Goal: Task Accomplishment & Management: Manage account settings

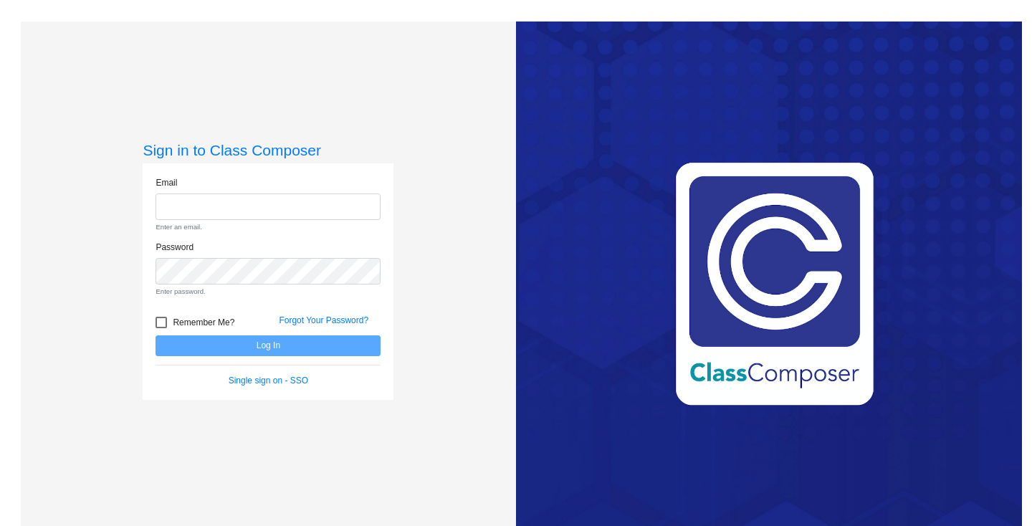
type input "[EMAIL_ADDRESS][DOMAIN_NAME]"
click at [223, 203] on input "[EMAIL_ADDRESS][DOMAIN_NAME]" at bounding box center [268, 206] width 225 height 27
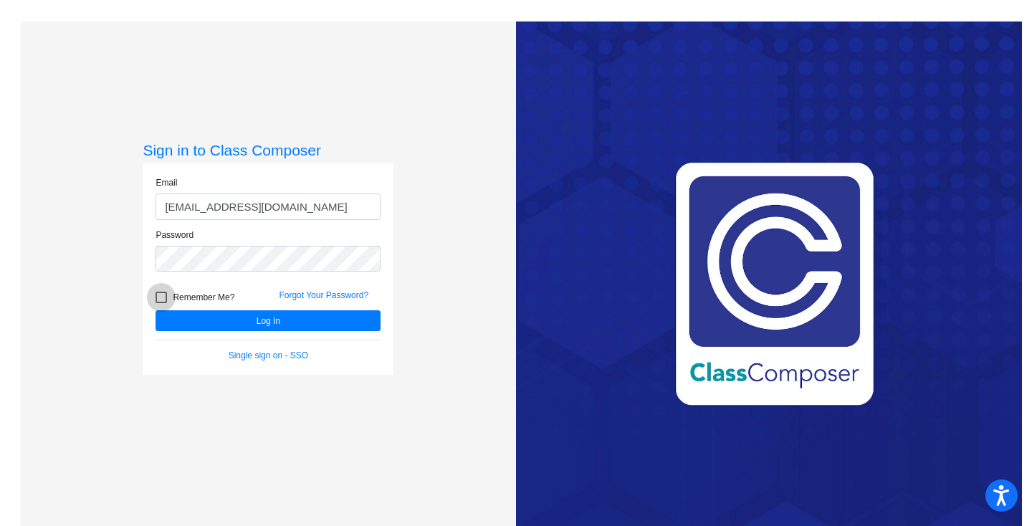
click at [158, 300] on div at bounding box center [161, 297] width 11 height 11
click at [161, 303] on input "Remember Me?" at bounding box center [161, 303] width 1 height 1
checkbox input "true"
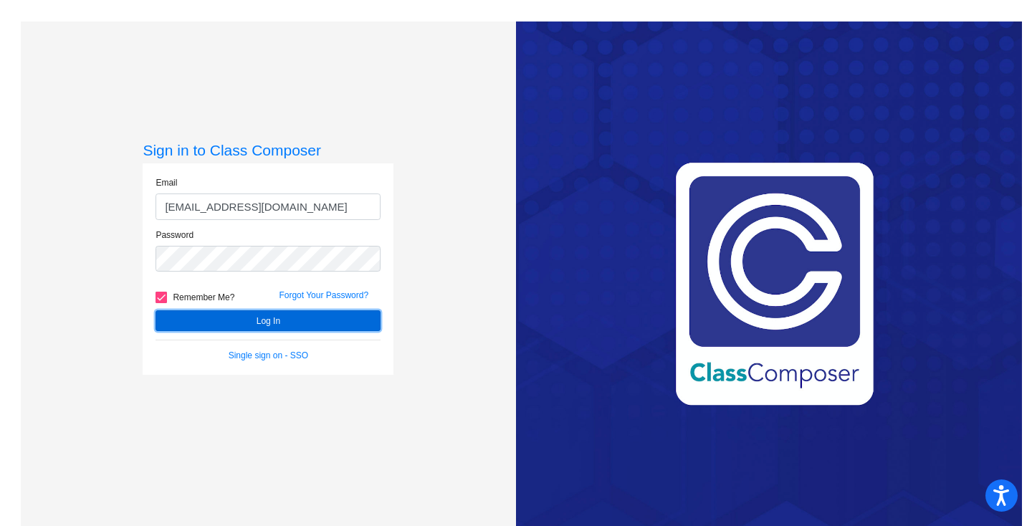
click at [174, 316] on button "Log In" at bounding box center [268, 320] width 225 height 21
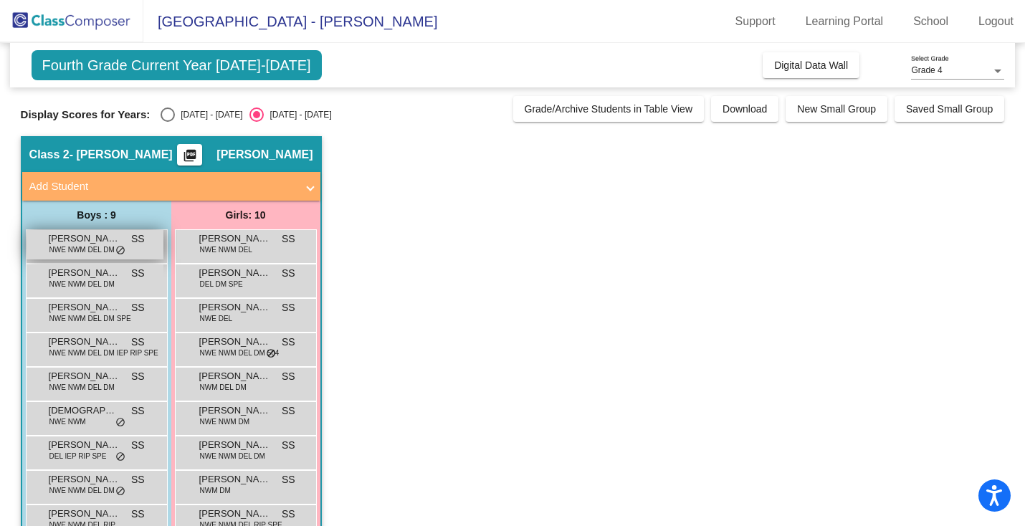
click at [130, 246] on div "[PERSON_NAME] NWE NWM DEL DM SS lock do_not_disturb_alt" at bounding box center [95, 244] width 137 height 29
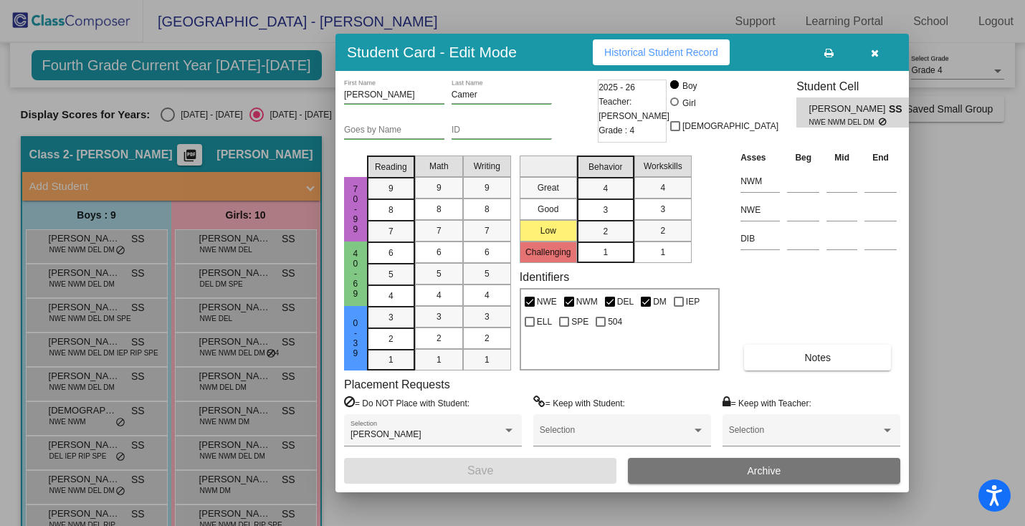
click at [874, 56] on icon "button" at bounding box center [875, 53] width 8 height 10
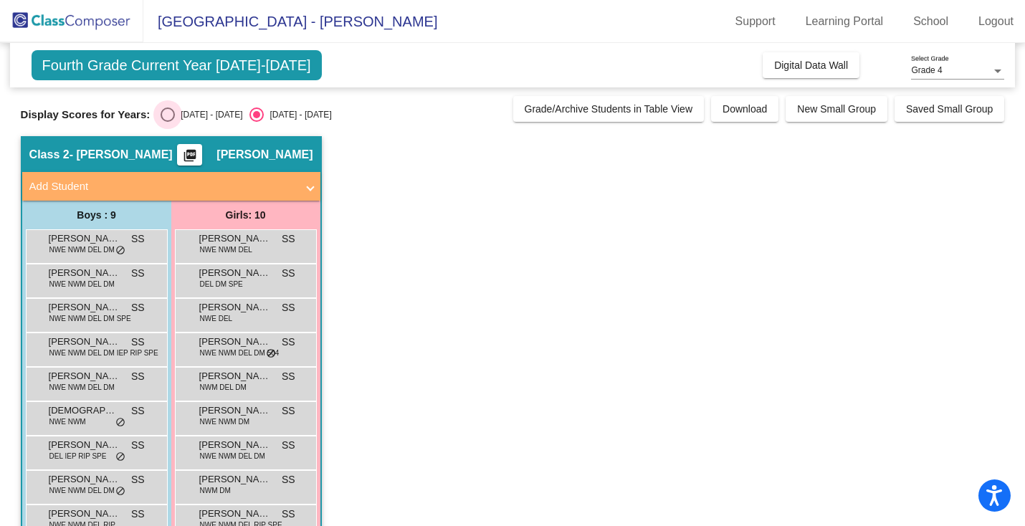
click at [167, 107] on div "Select an option" at bounding box center [168, 114] width 14 height 14
click at [167, 122] on input "[DATE] - [DATE]" at bounding box center [167, 122] width 1 height 1
radio input "true"
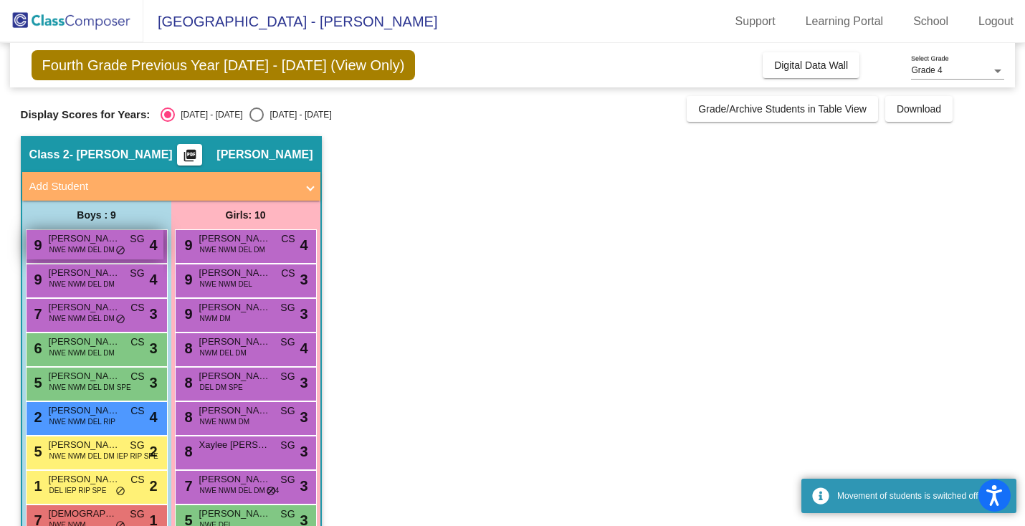
click at [134, 247] on div "9 [PERSON_NAME] NWE NWM DEL DM SG lock do_not_disturb_alt 4" at bounding box center [95, 244] width 137 height 29
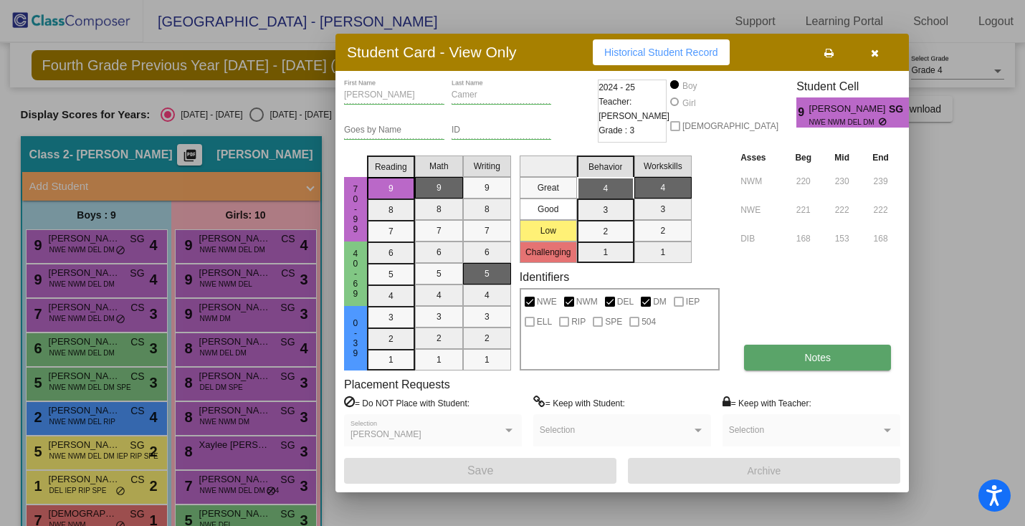
click at [775, 348] on button "Notes" at bounding box center [817, 358] width 147 height 26
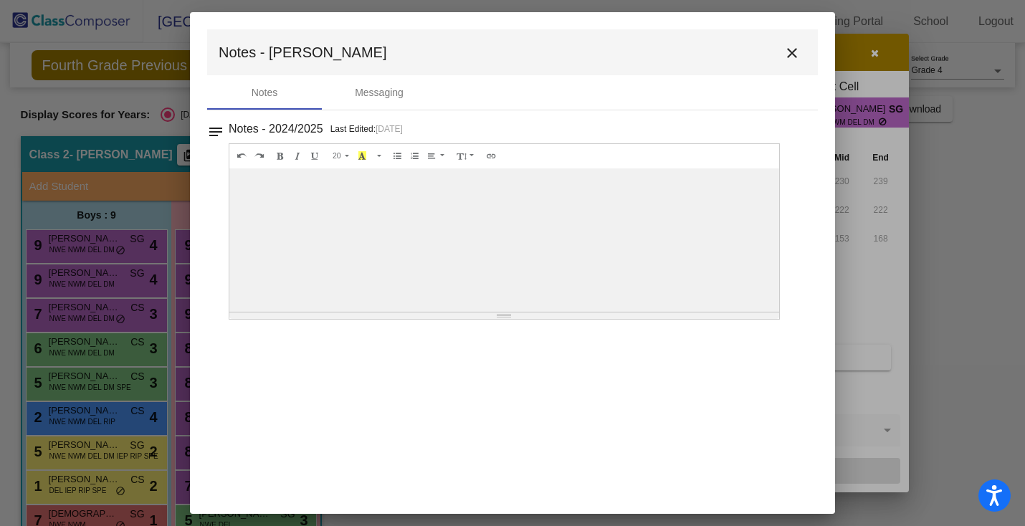
click at [793, 57] on mat-icon "close" at bounding box center [791, 52] width 17 height 17
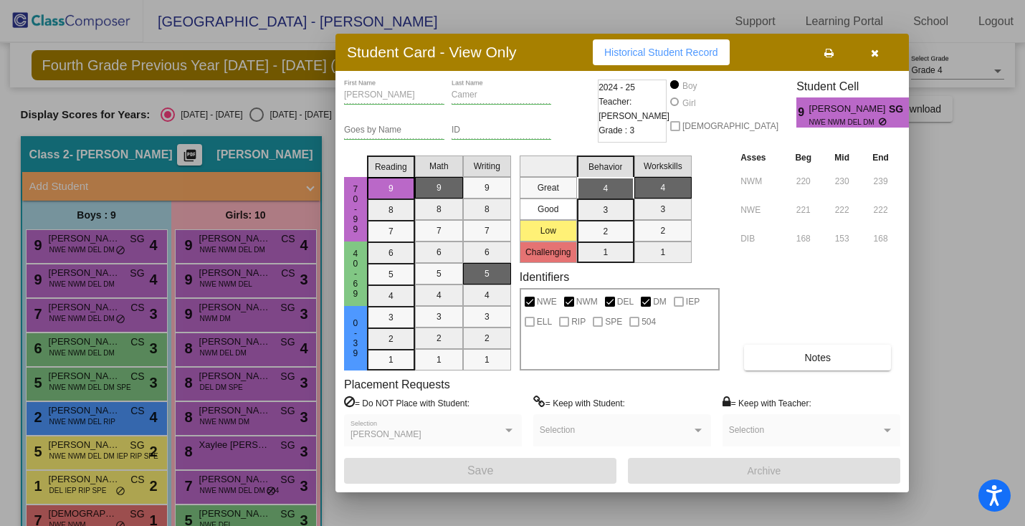
click at [99, 272] on div at bounding box center [512, 263] width 1025 height 526
